Goal: Find specific page/section: Find specific page/section

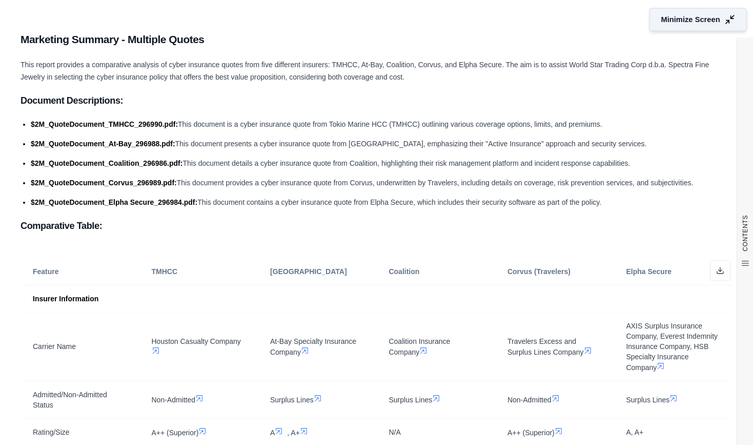
click at [652, 15] on button "Minimize Screen" at bounding box center [699, 20] width 98 height 24
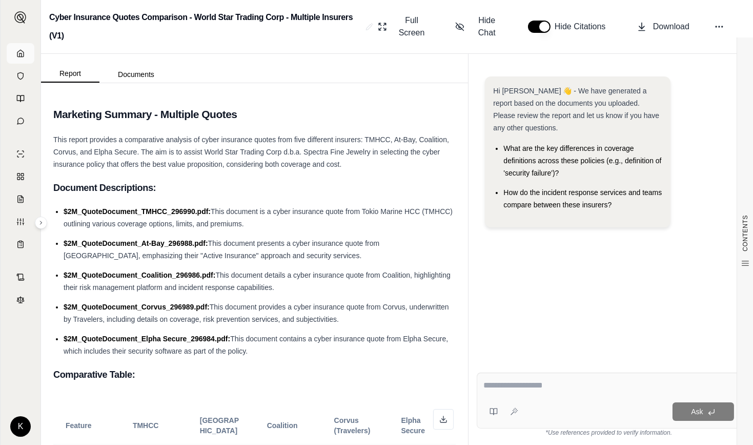
click at [15, 56] on link at bounding box center [21, 53] width 28 height 21
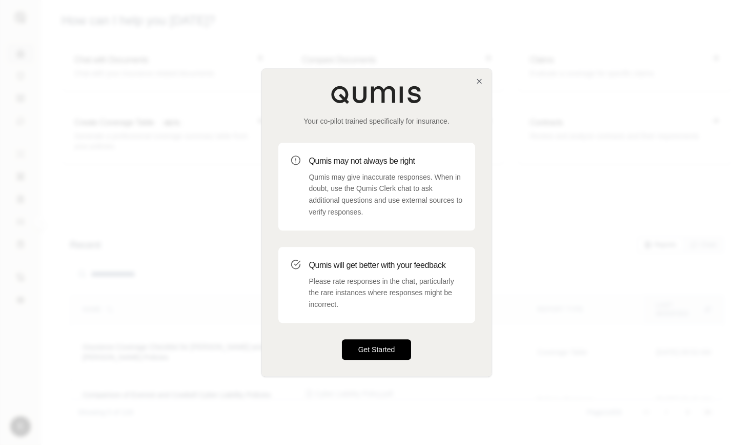
click at [357, 348] on button "Get Started" at bounding box center [377, 349] width 70 height 21
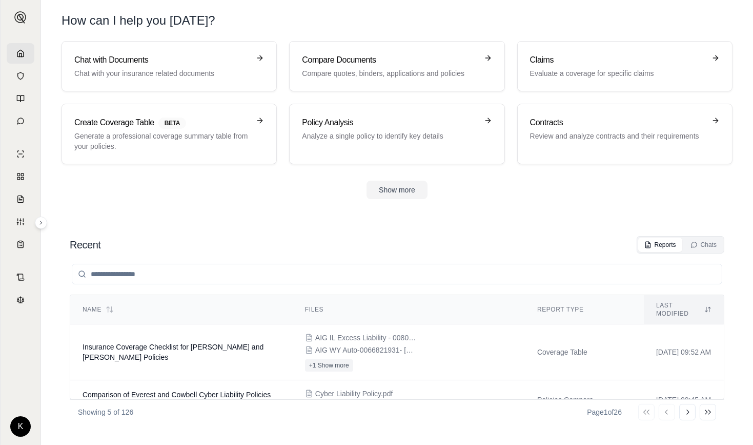
click at [229, 276] on input "search" at bounding box center [397, 274] width 651 height 21
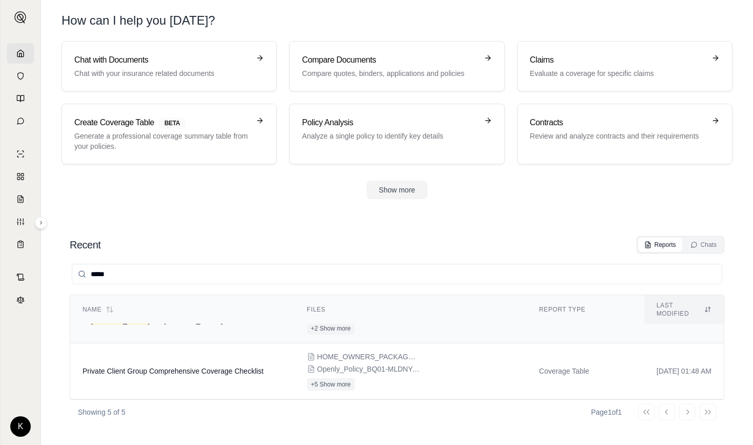
scroll to position [151, 0]
type input "*****"
click at [171, 364] on span "Private Client Group Comprehensive Coverage Checklist" at bounding box center [173, 368] width 181 height 8
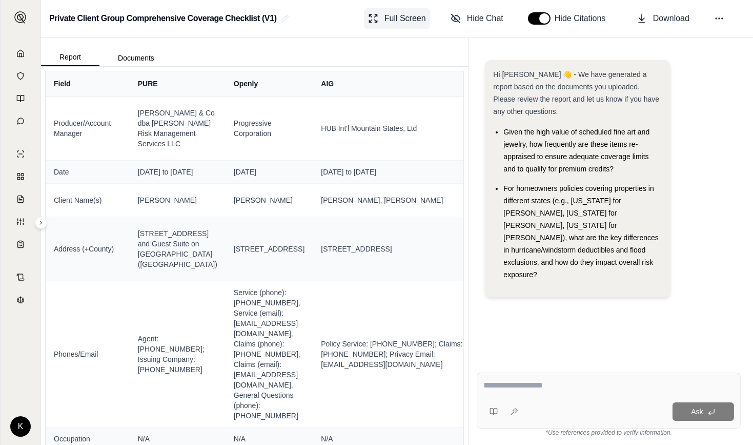
click at [403, 16] on span "Full Screen" at bounding box center [406, 18] width 42 height 12
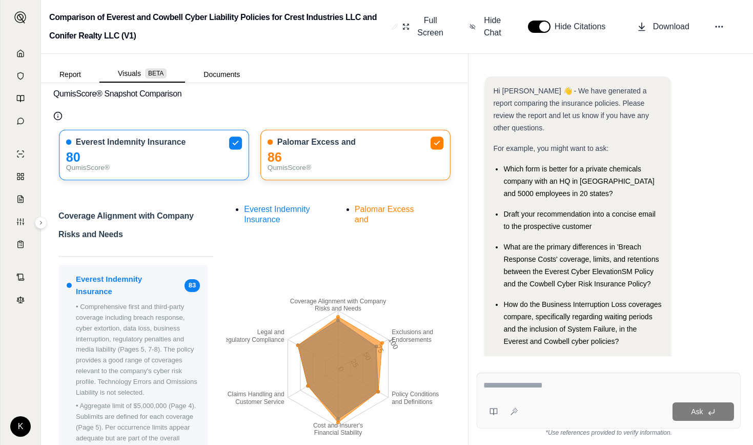
scroll to position [23, 0]
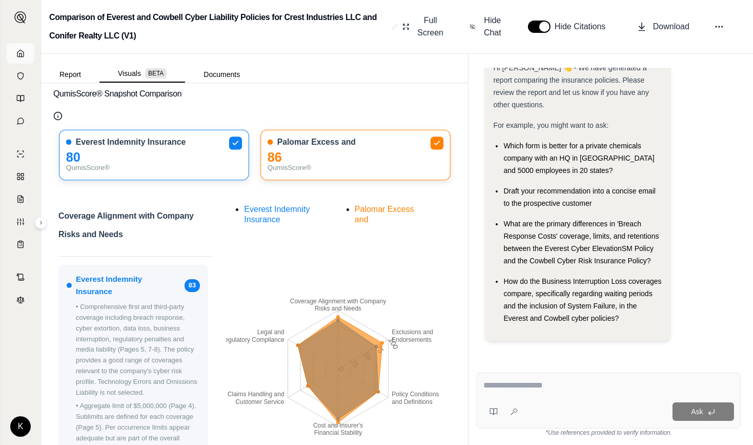
click at [26, 56] on link at bounding box center [21, 53] width 28 height 21
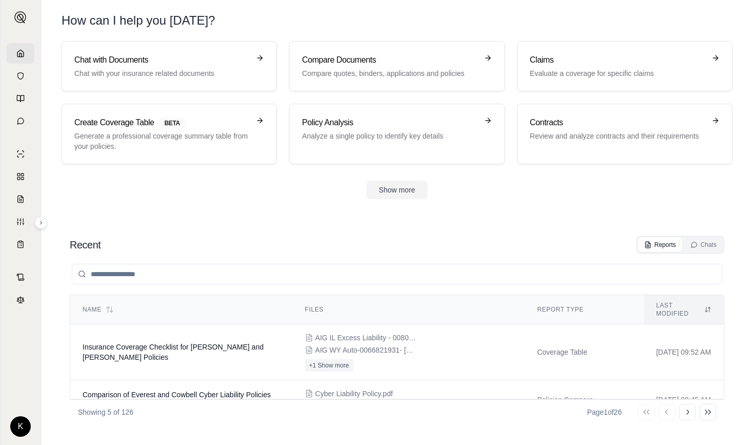
click at [143, 272] on input "search" at bounding box center [397, 274] width 651 height 21
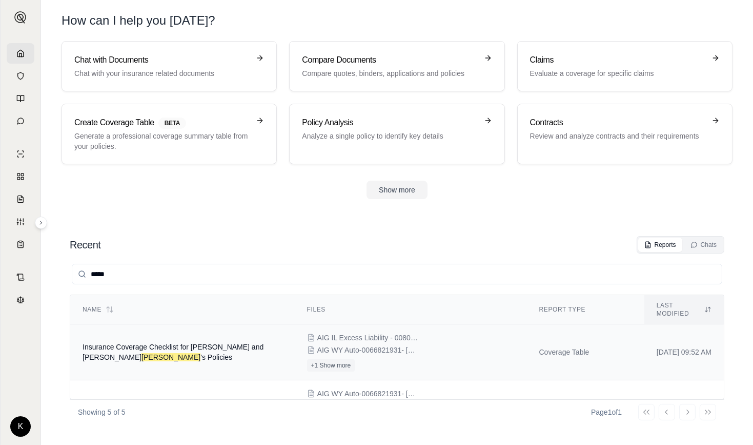
type input "*****"
click at [131, 342] on span "Insurance Coverage Checklist for Tim and Stephanie Barry 's Policies" at bounding box center [173, 351] width 181 height 18
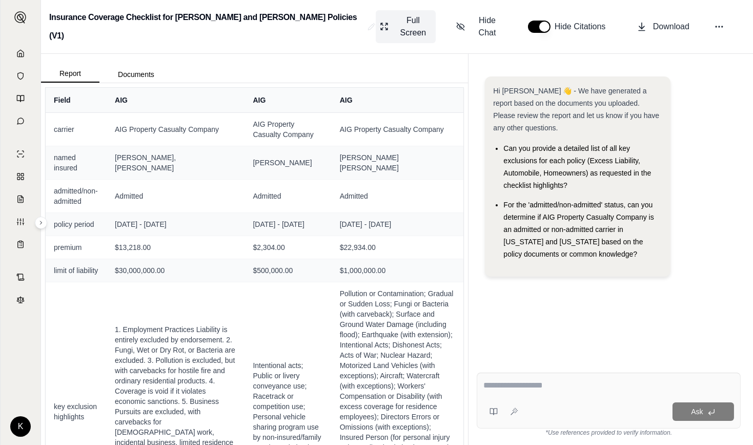
click at [395, 17] on span "Full Screen" at bounding box center [413, 26] width 36 height 25
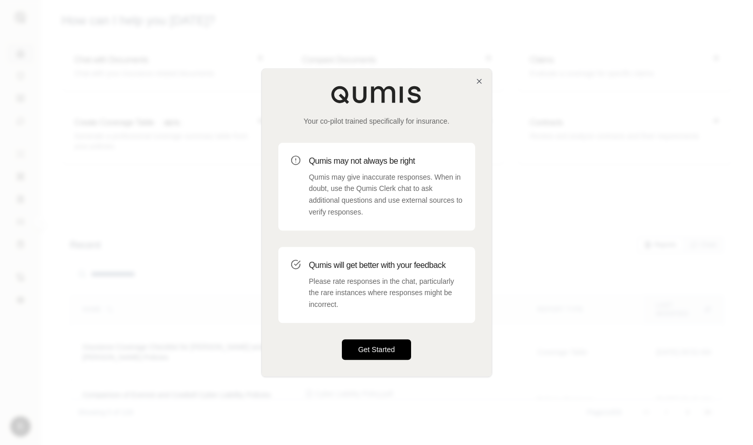
click at [367, 343] on button "Get Started" at bounding box center [377, 349] width 70 height 21
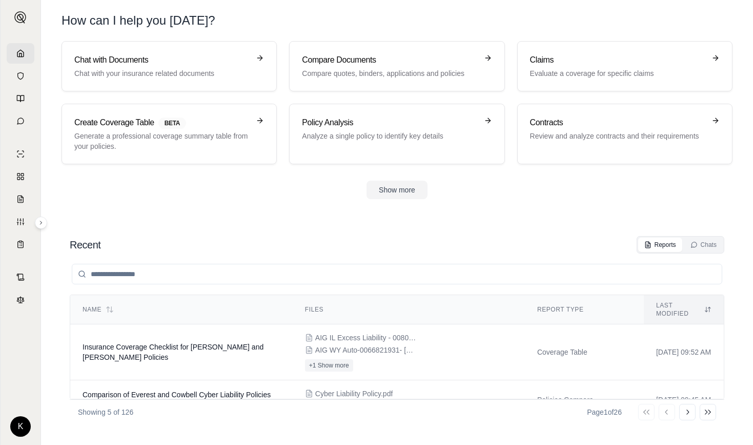
click at [198, 273] on input "search" at bounding box center [397, 274] width 651 height 21
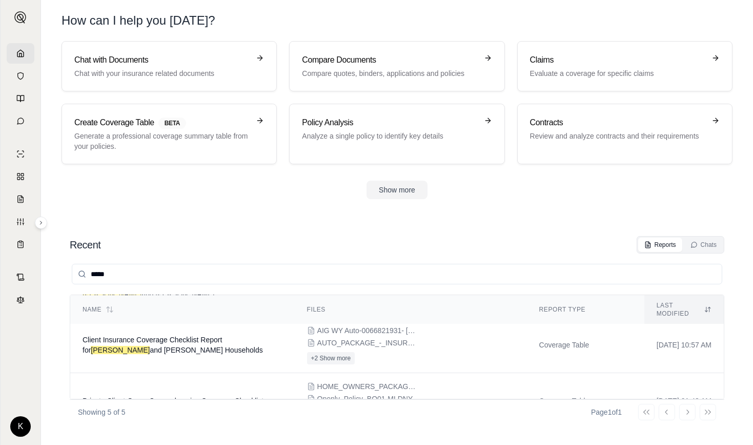
scroll to position [193, 0]
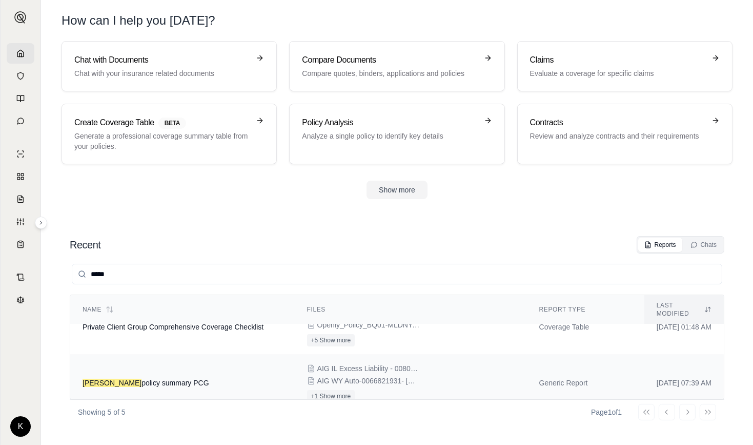
type input "*****"
click at [133, 378] on span "Barry policy summary PCG" at bounding box center [146, 382] width 127 height 8
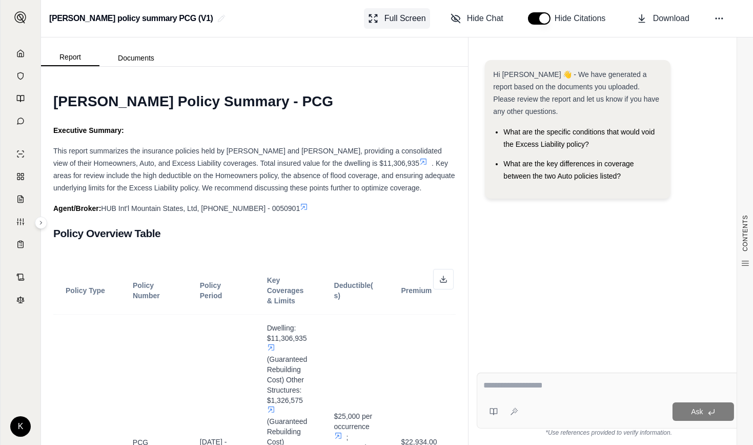
click at [393, 17] on span "Full Screen" at bounding box center [406, 18] width 42 height 12
